Goal: Navigation & Orientation: Find specific page/section

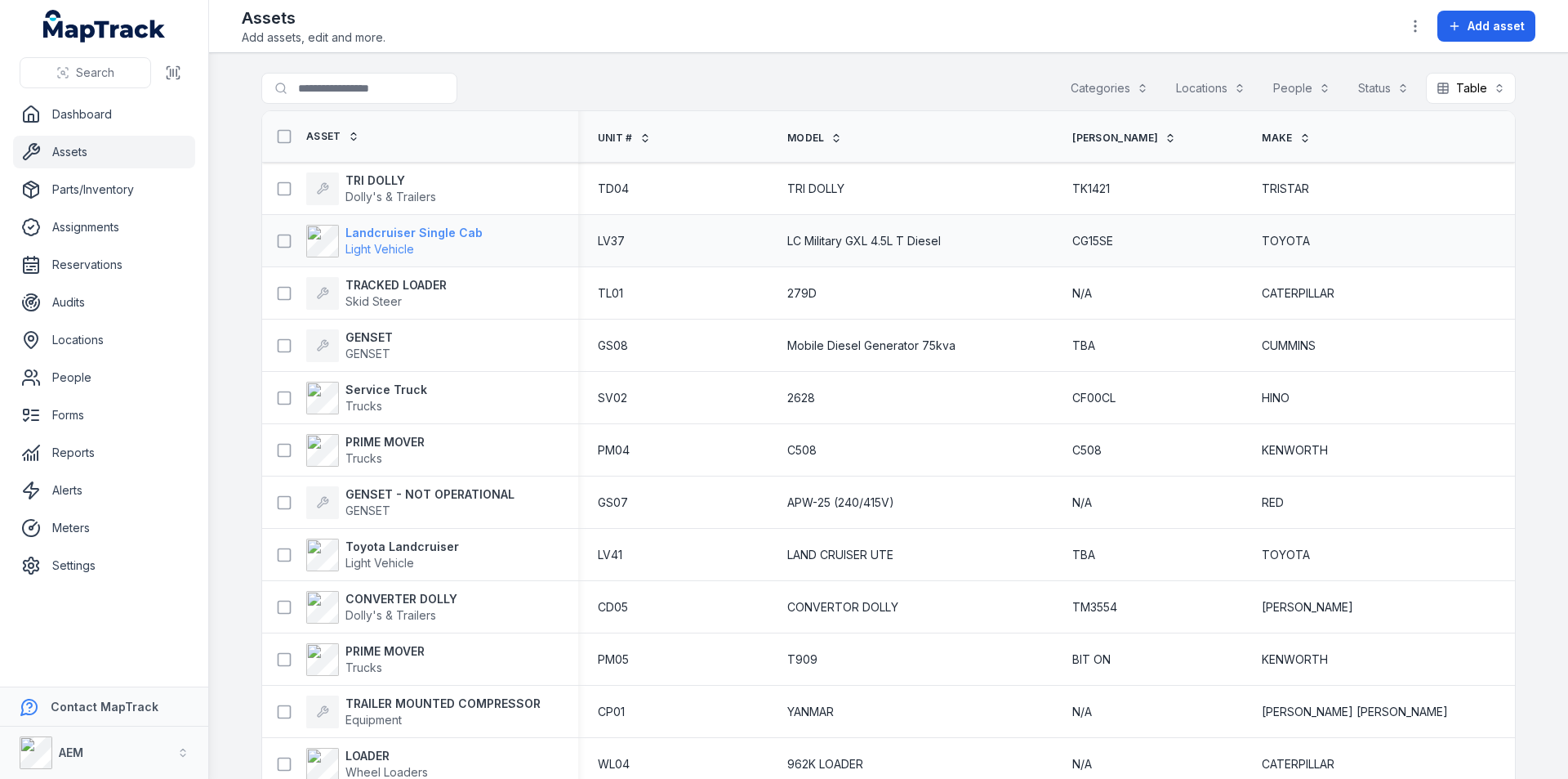
click at [386, 230] on strong "Landcruiser Single Cab" at bounding box center [414, 233] width 137 height 17
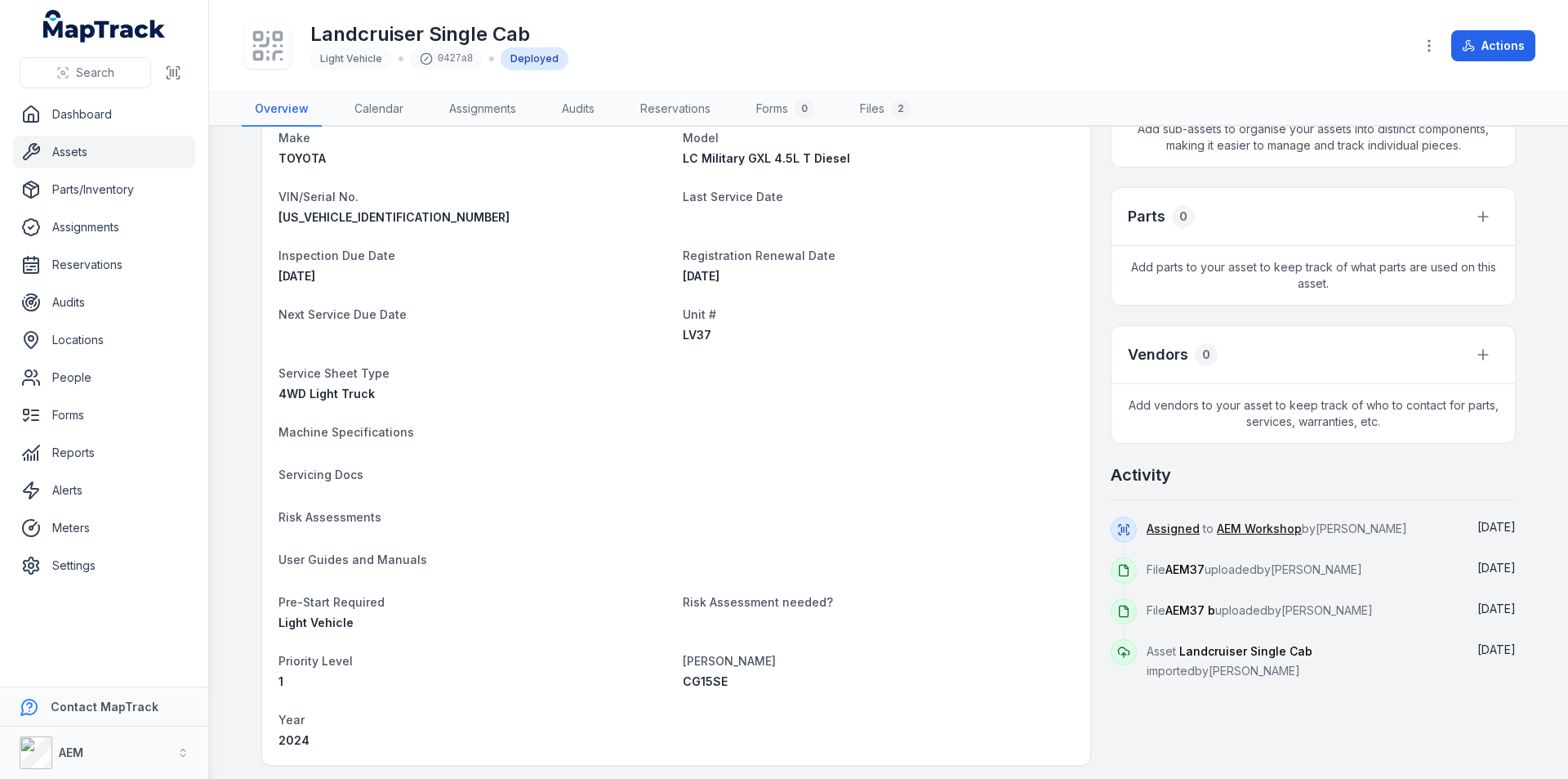
scroll to position [572, 0]
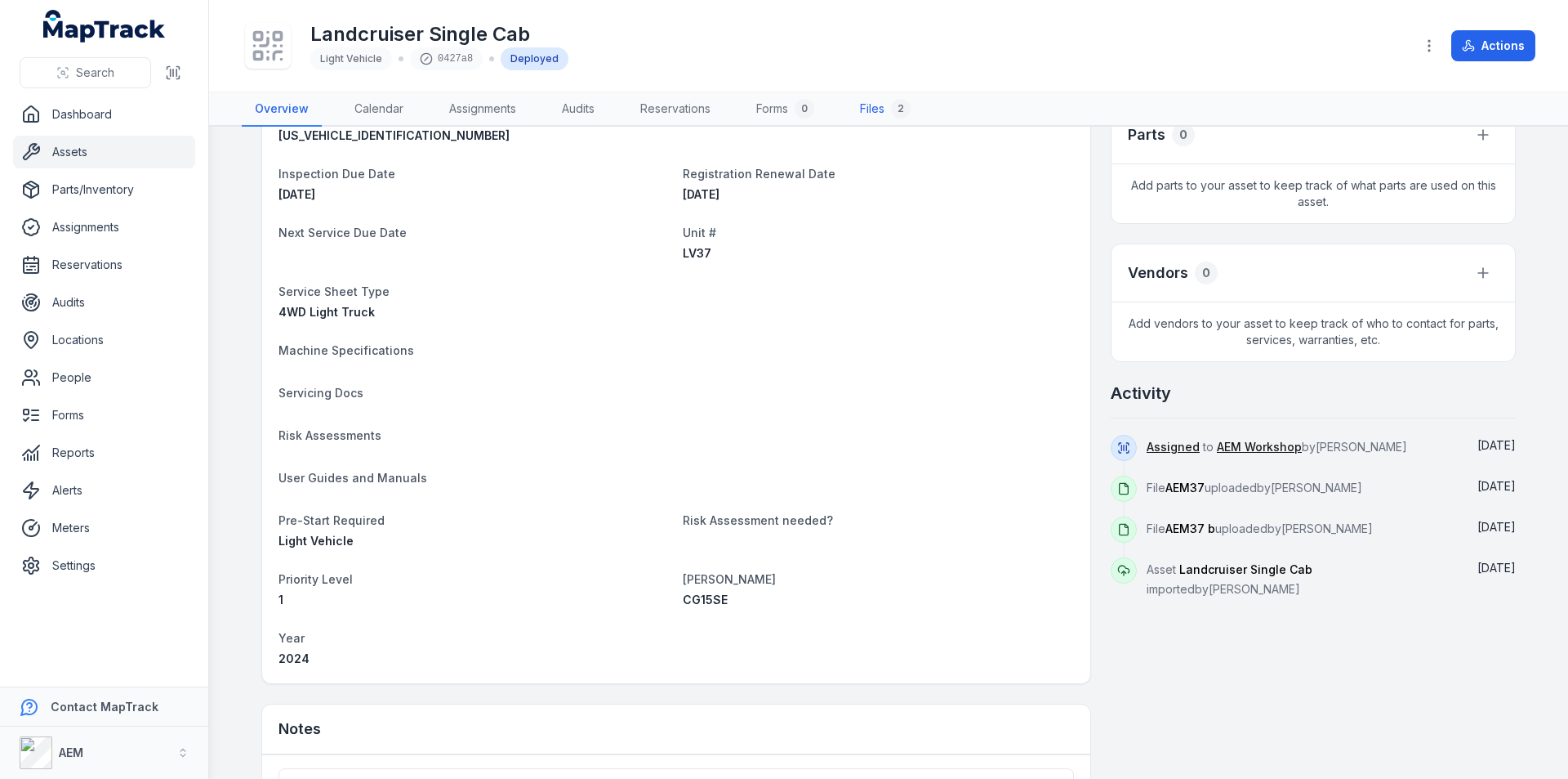
click at [897, 105] on div "2" at bounding box center [901, 109] width 20 height 20
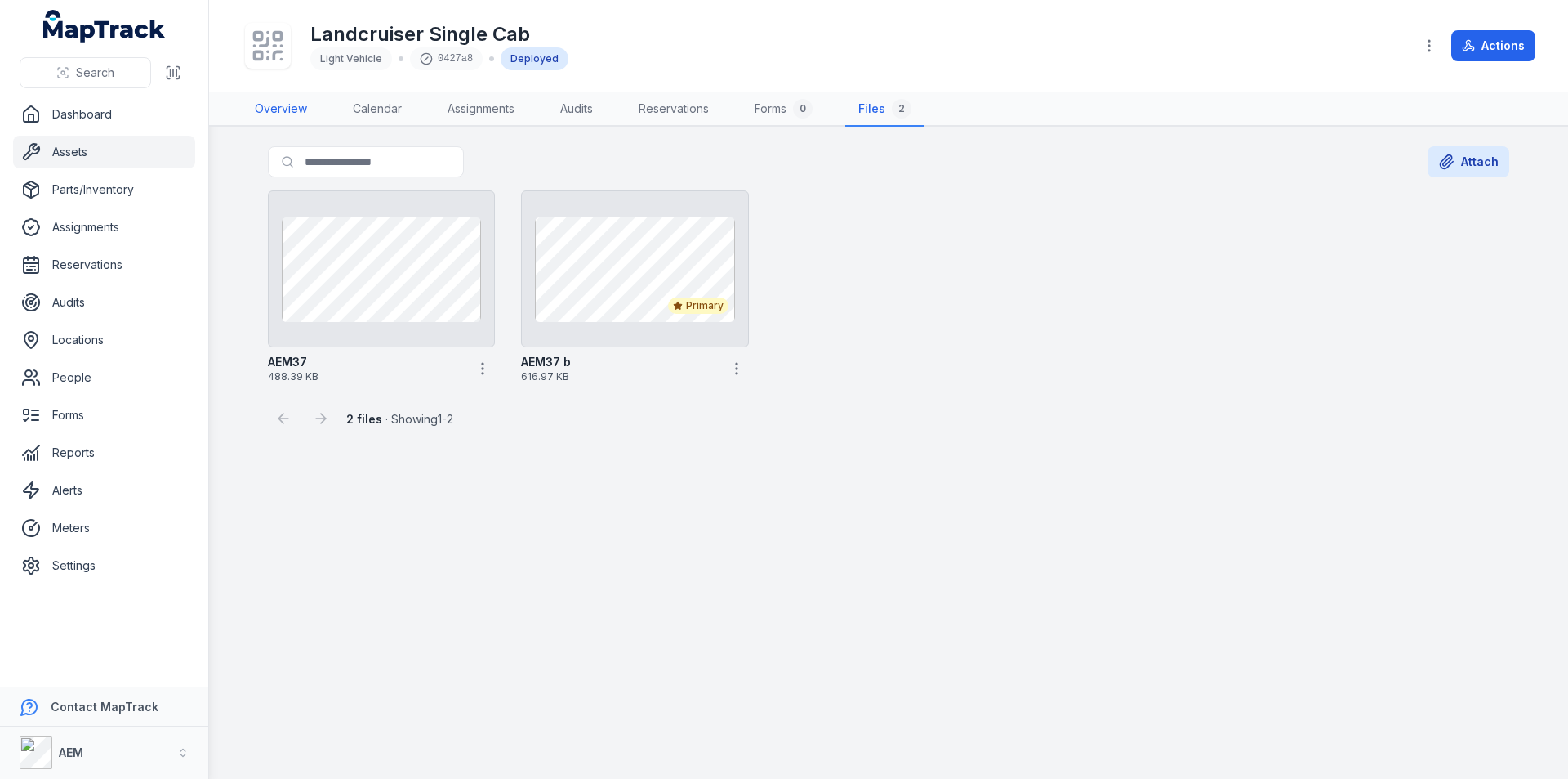
click at [283, 101] on link "Overview" at bounding box center [281, 109] width 78 height 34
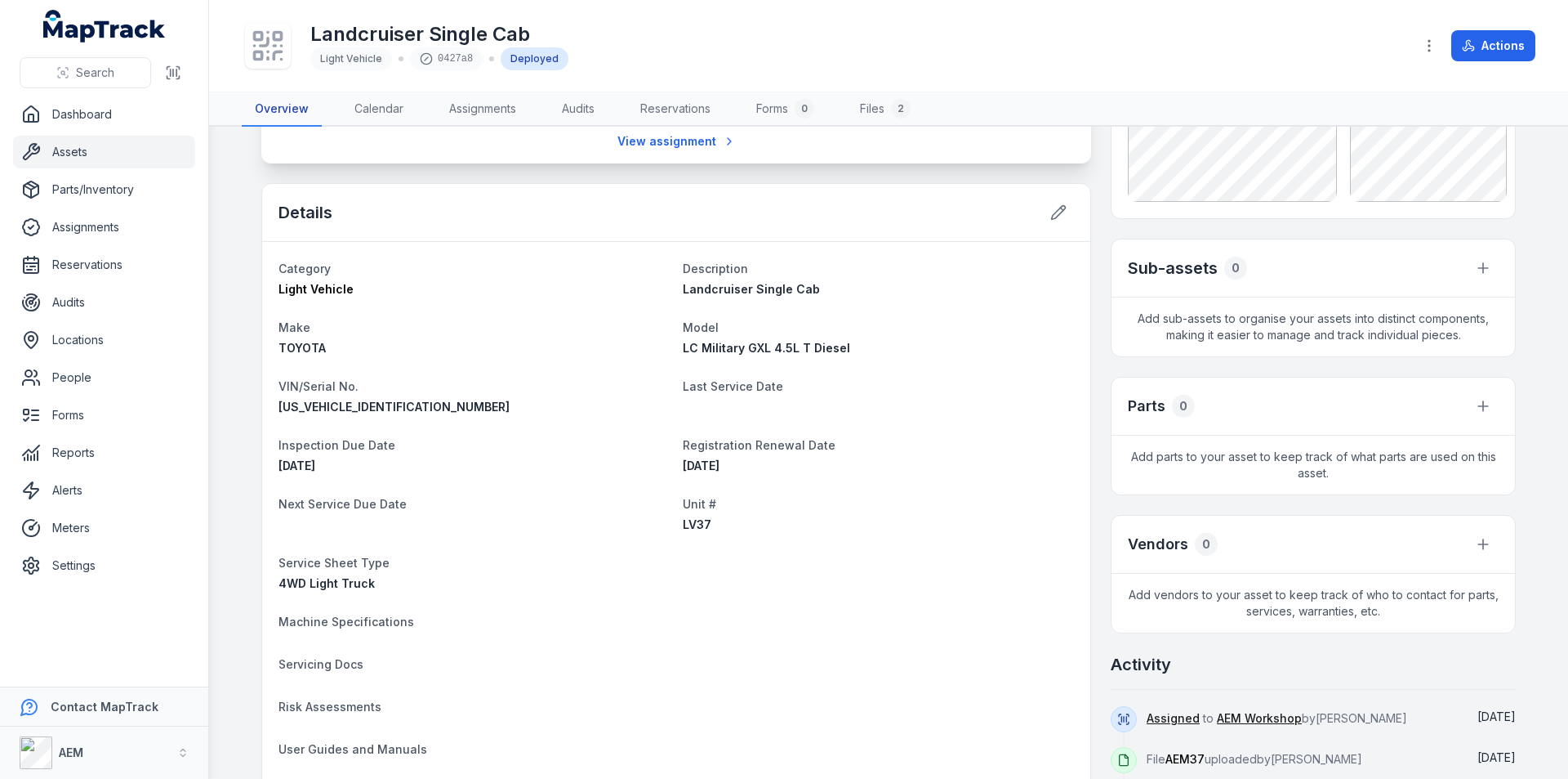
scroll to position [408, 0]
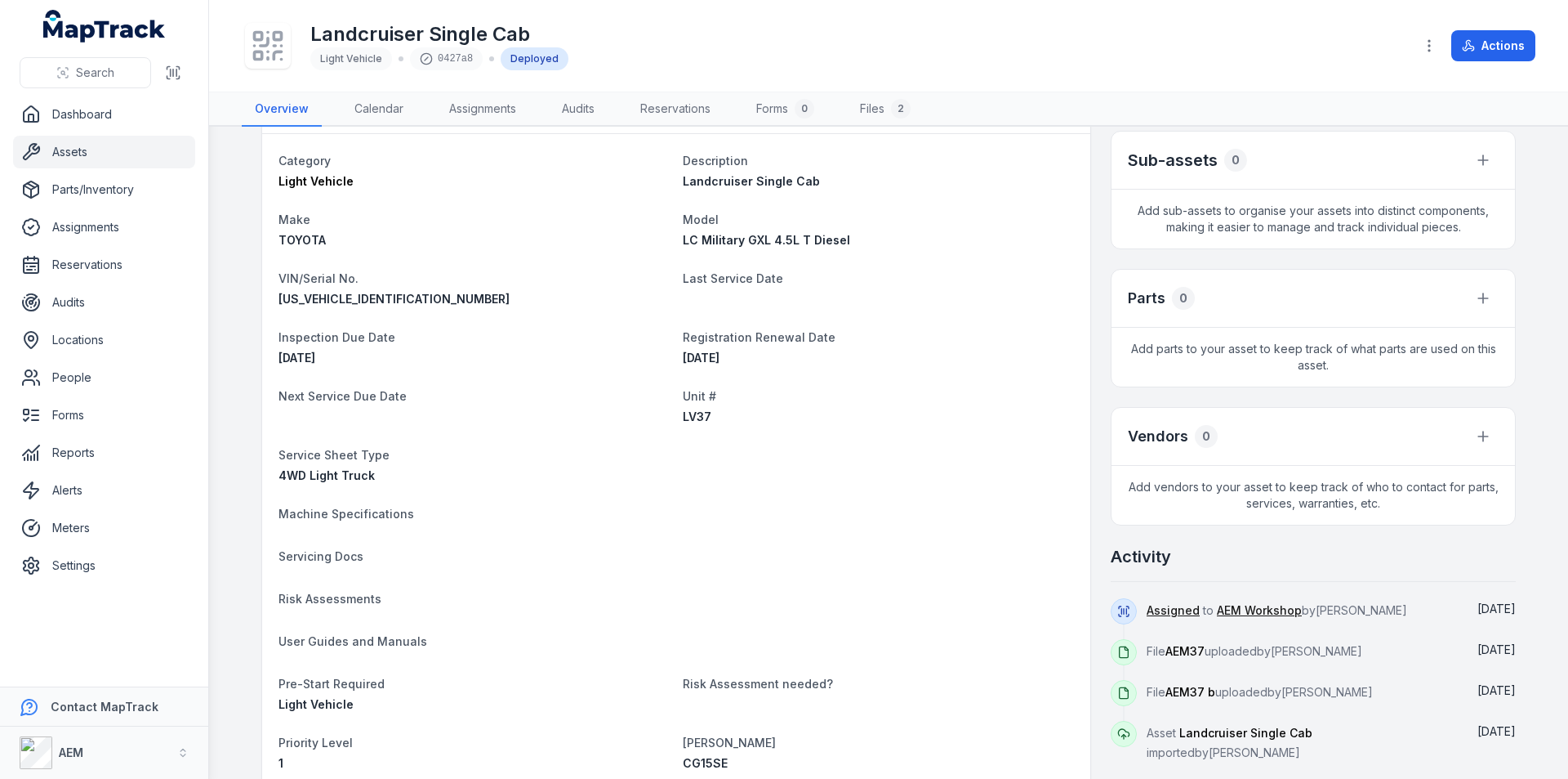
click at [305, 558] on span "Servicing Docs" at bounding box center [321, 555] width 85 height 14
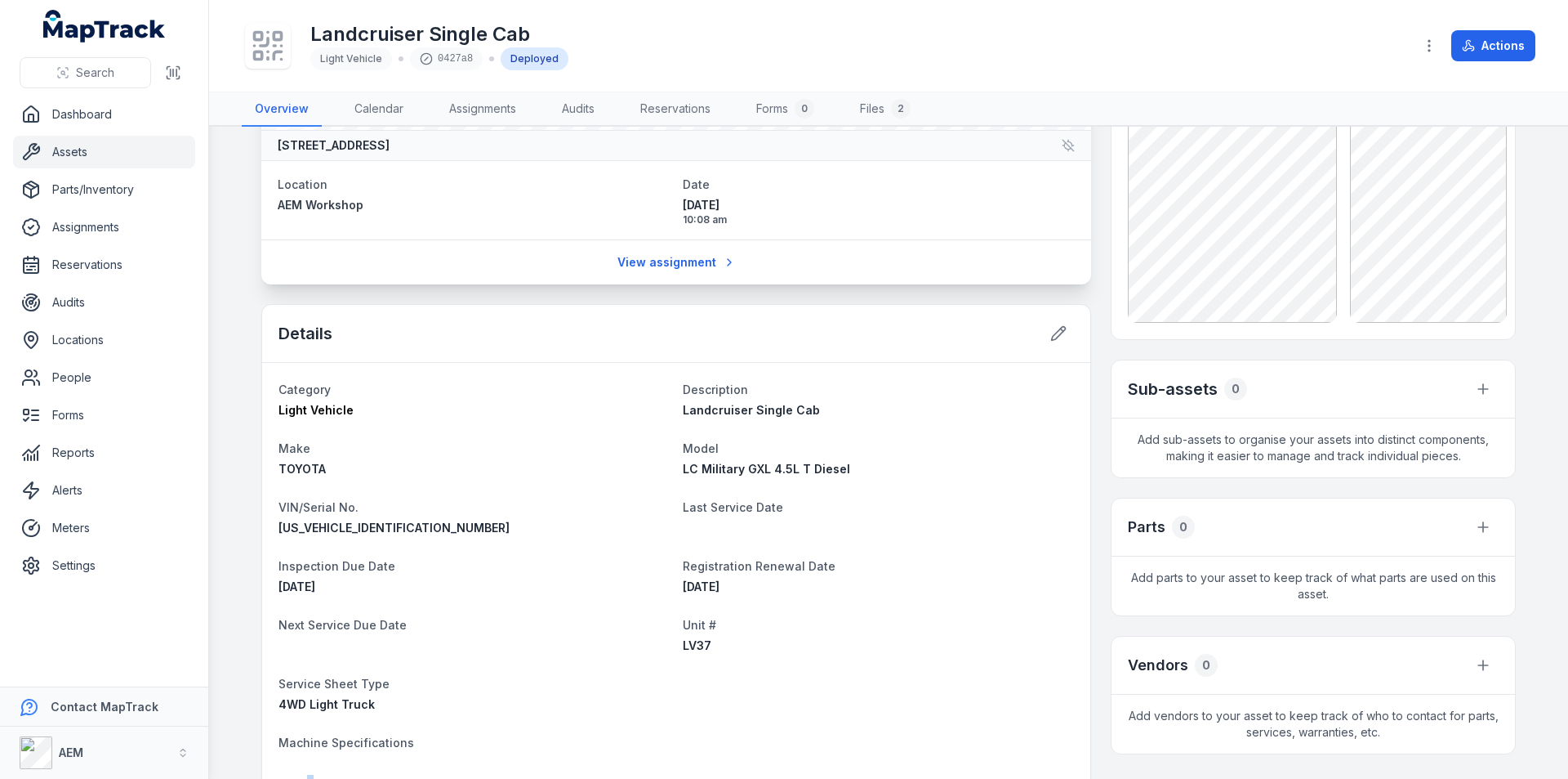
scroll to position [0, 0]
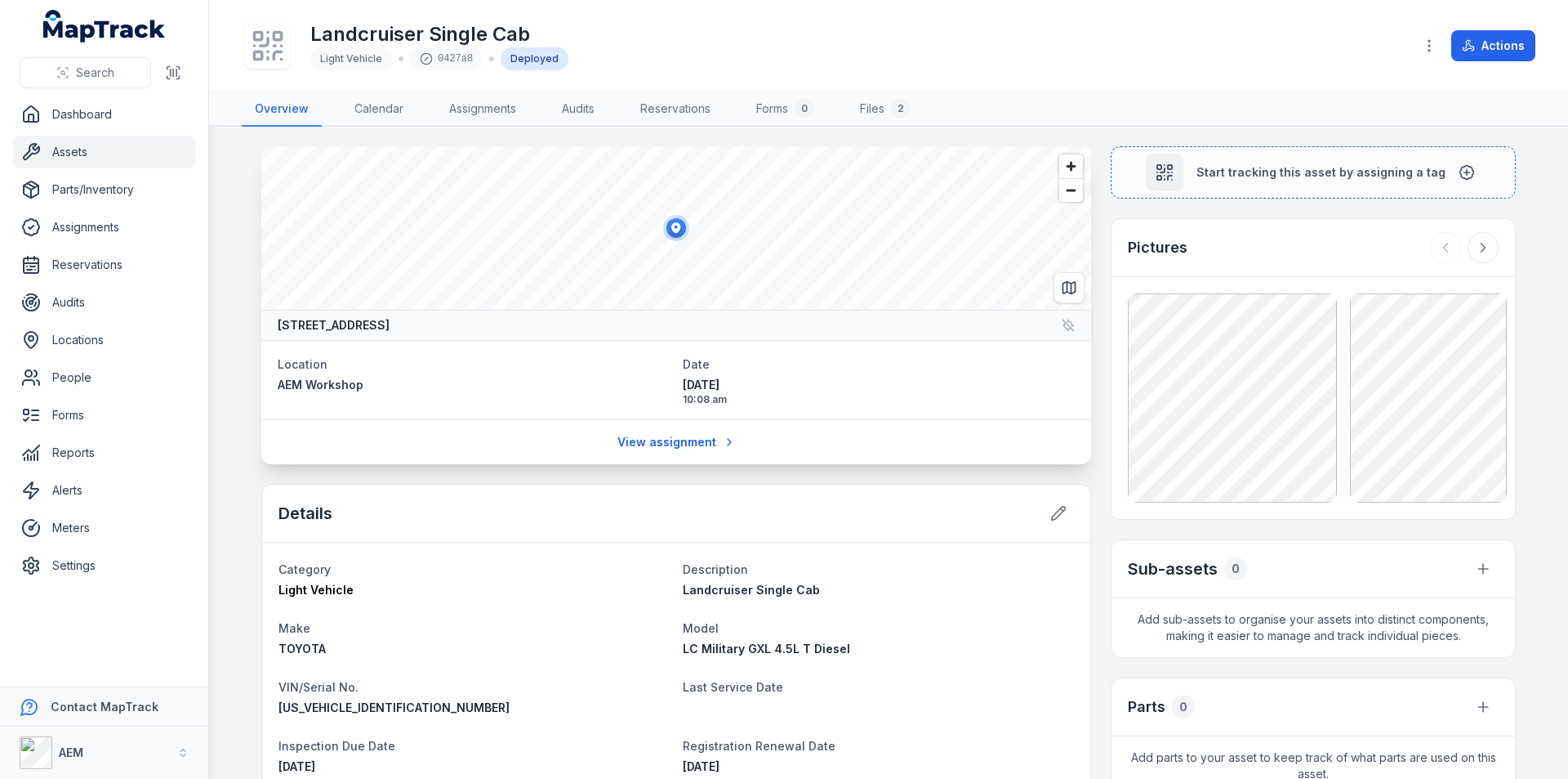
click at [76, 146] on link "Assets" at bounding box center [104, 151] width 182 height 32
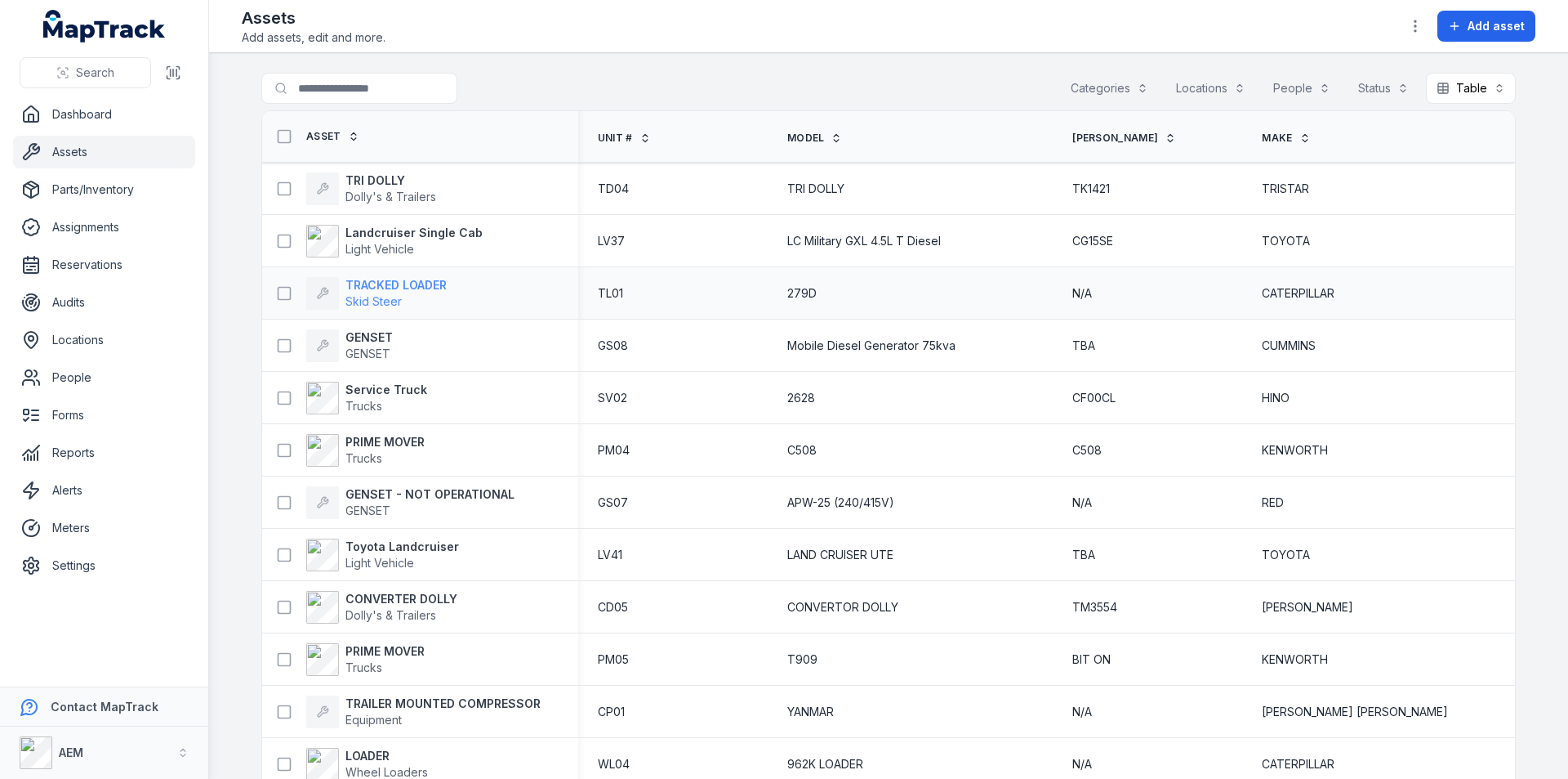
click at [416, 279] on strong "TRACKED LOADER" at bounding box center [396, 285] width 101 height 17
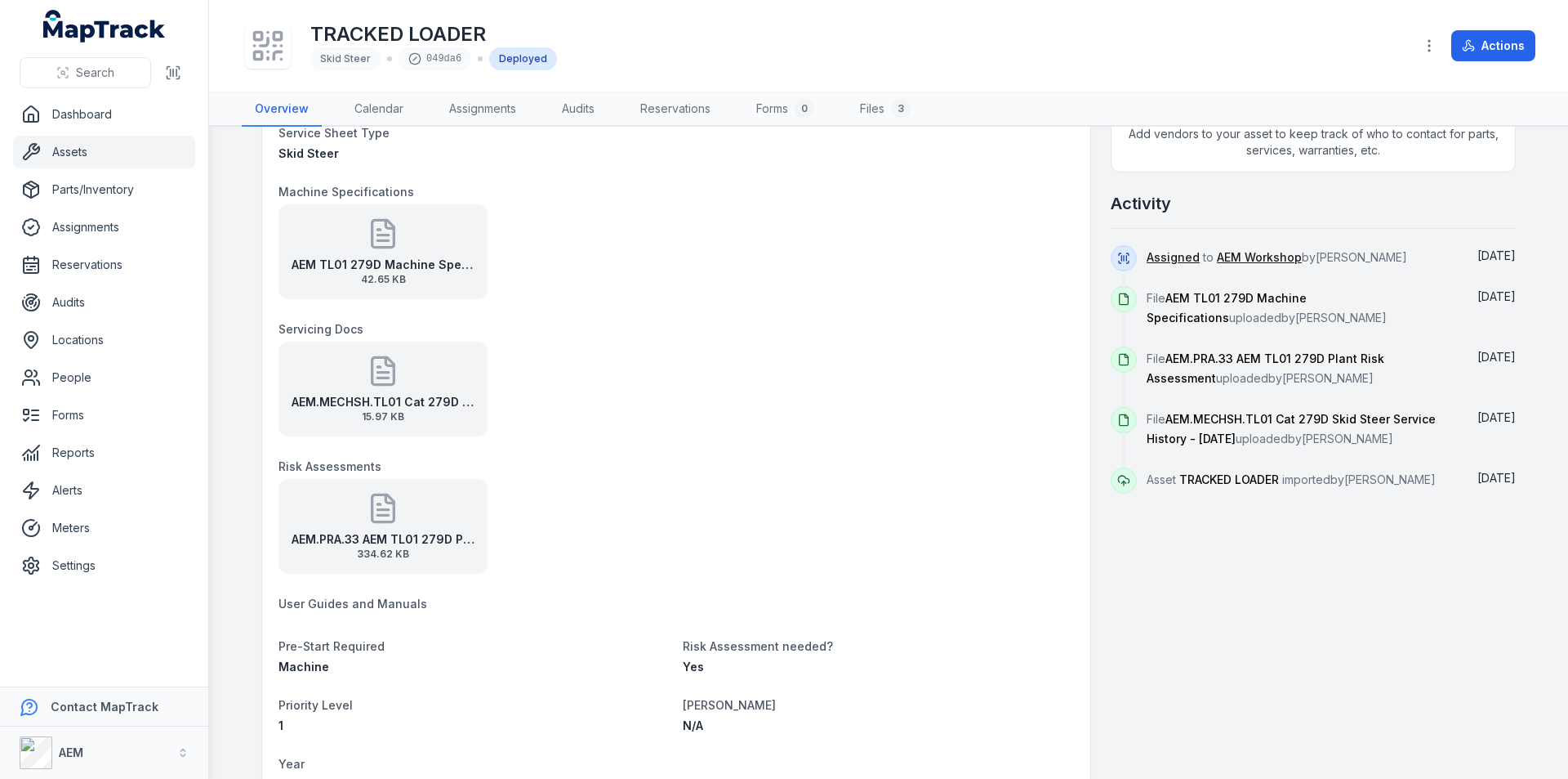
scroll to position [817, 0]
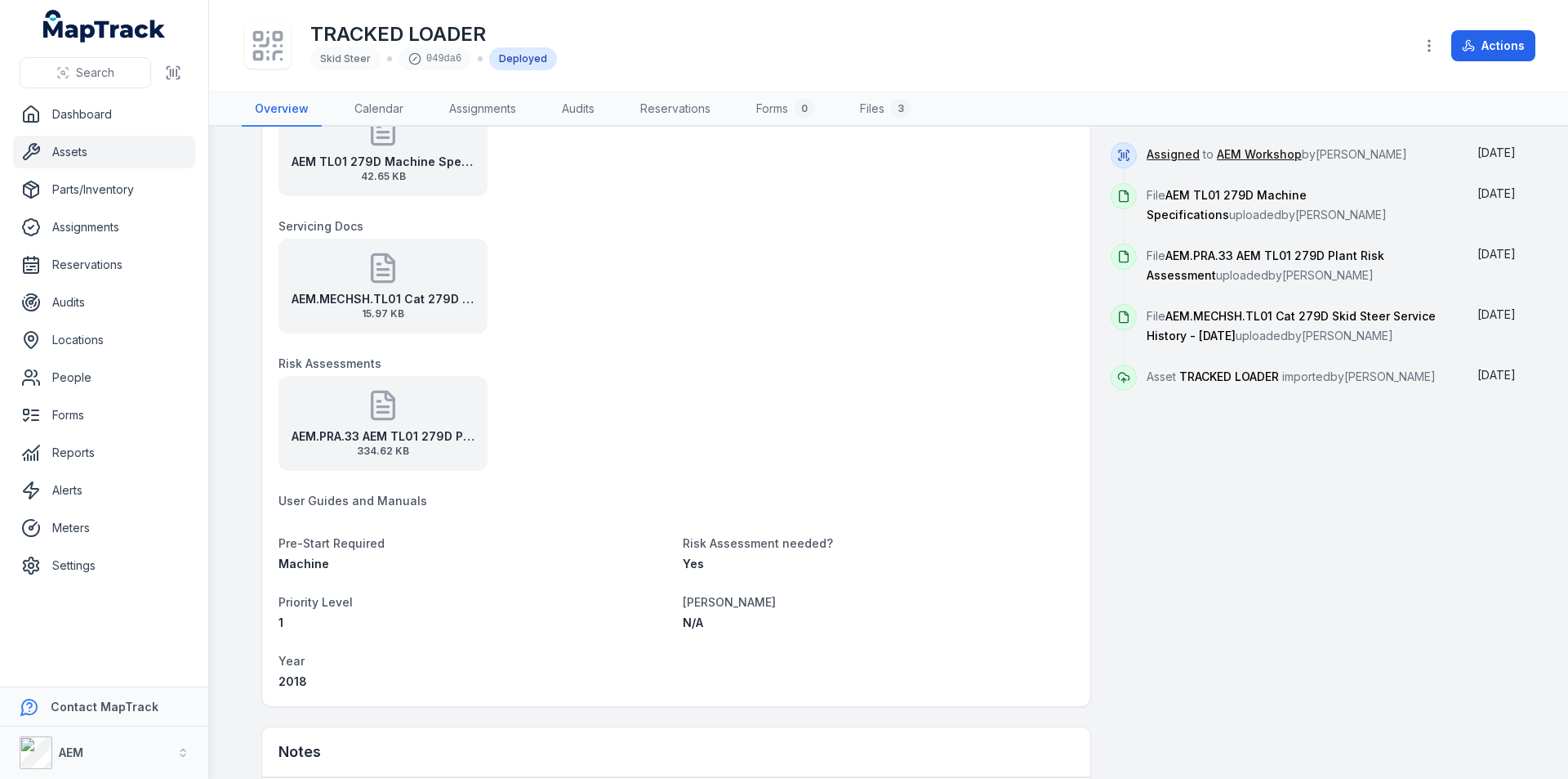
click at [66, 149] on link "Assets" at bounding box center [104, 151] width 182 height 32
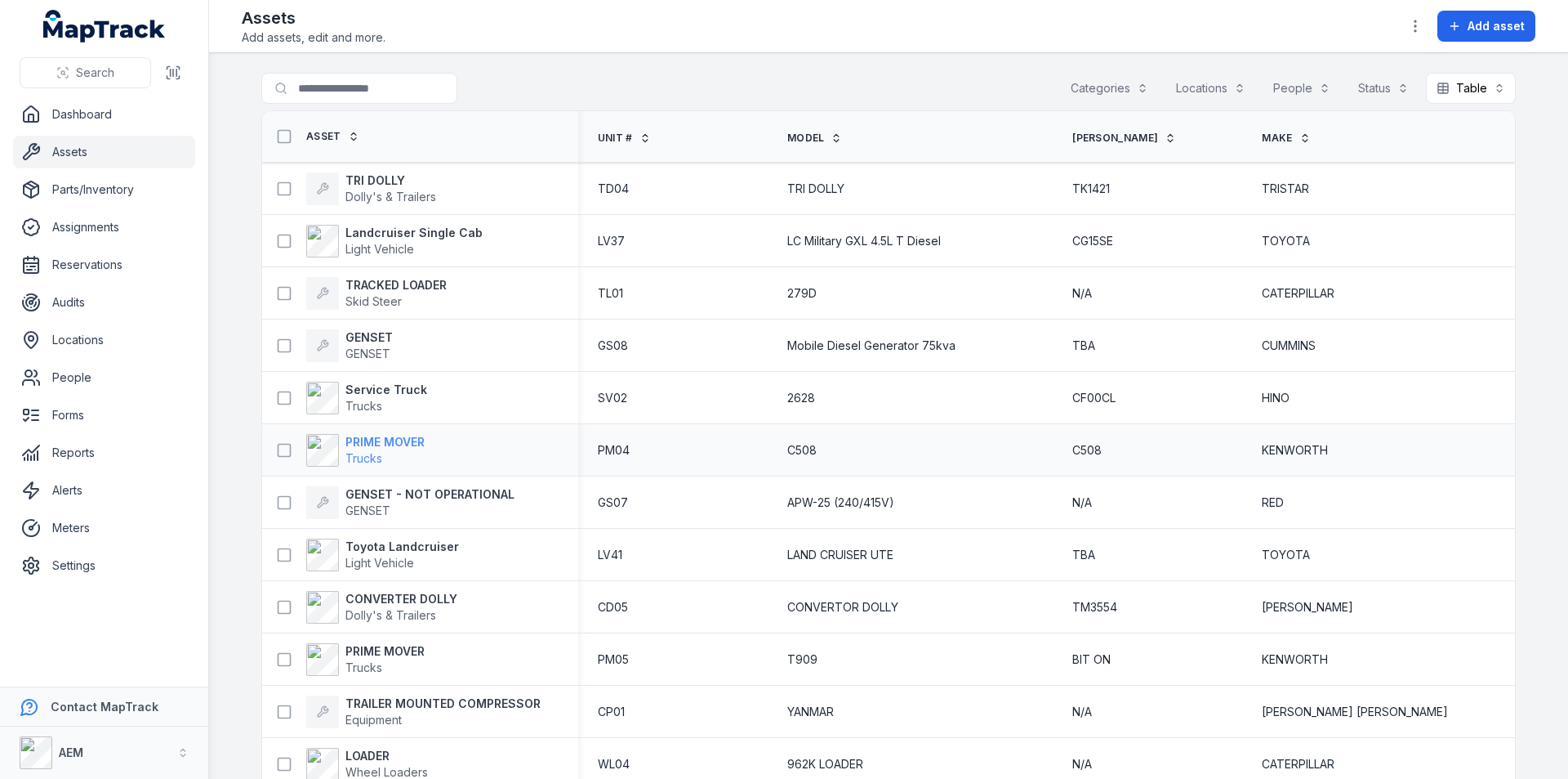
click at [377, 441] on strong "PRIME MOVER" at bounding box center [385, 442] width 79 height 17
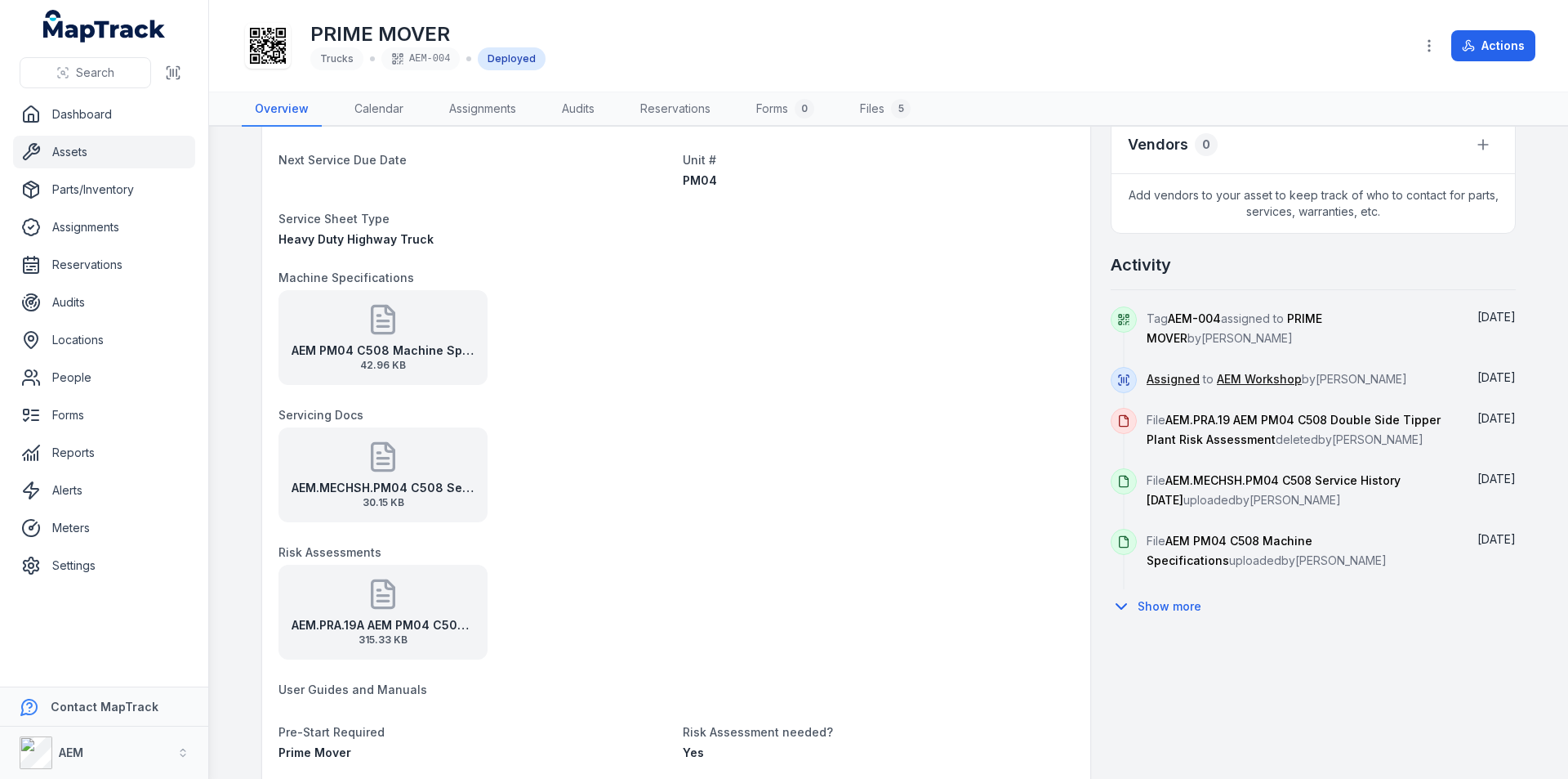
scroll to position [653, 0]
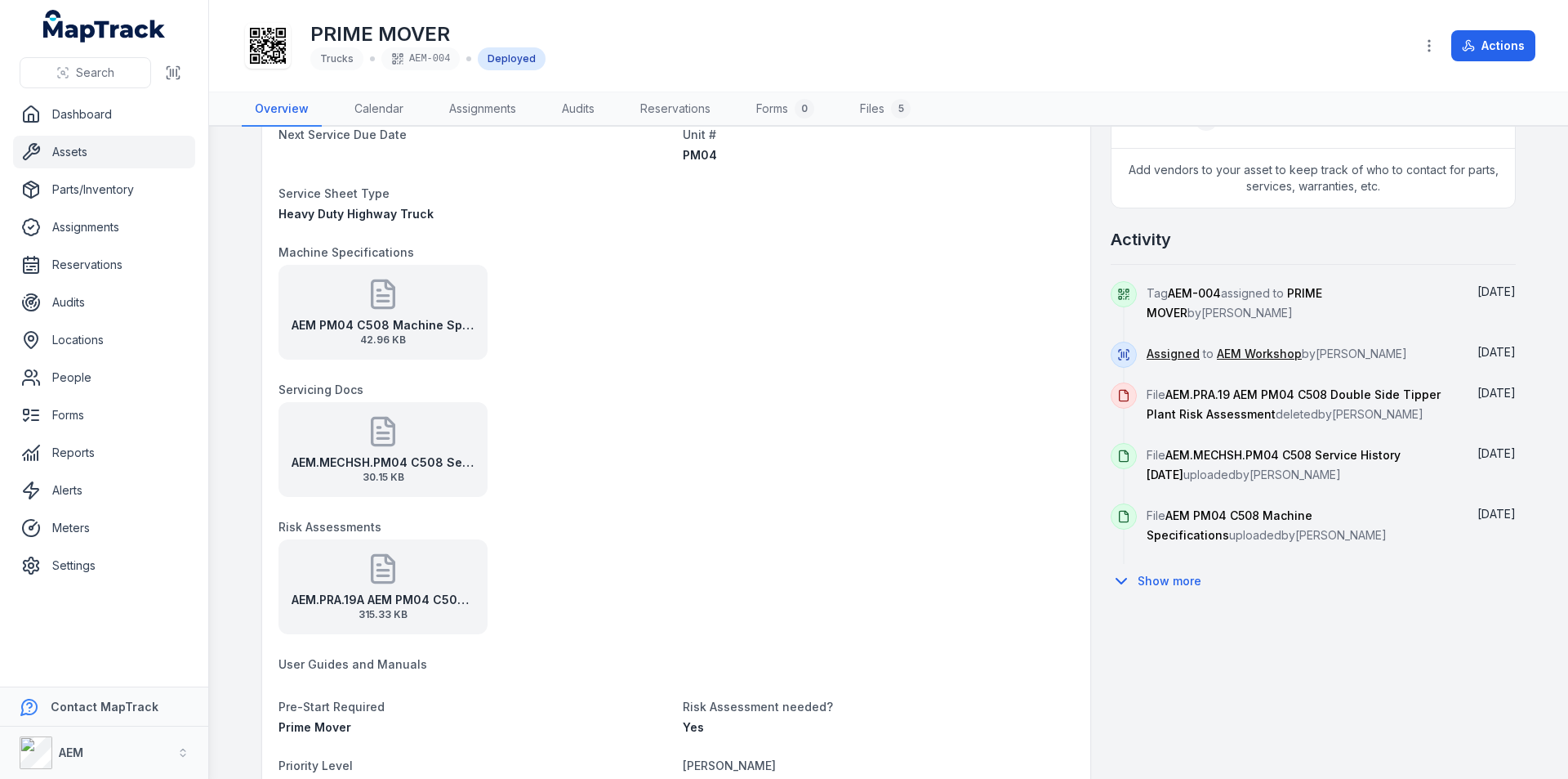
click at [56, 146] on link "Assets" at bounding box center [104, 151] width 182 height 32
